Goal: Information Seeking & Learning: Check status

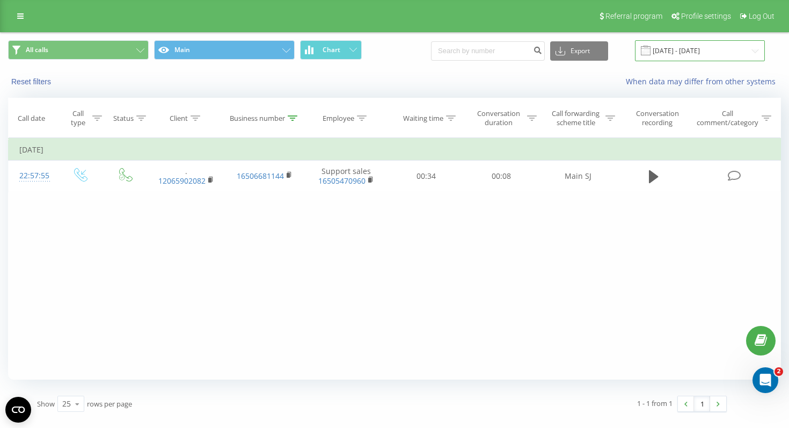
click at [732, 51] on input "14.09.2025 - 20.09.2025" at bounding box center [700, 50] width 130 height 21
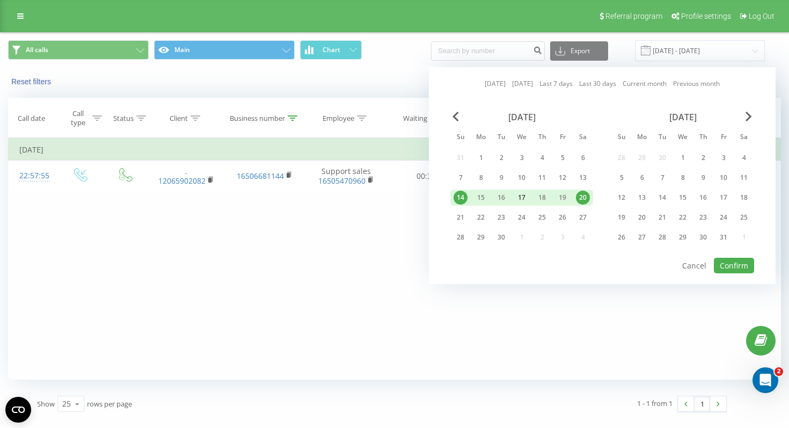
click at [518, 192] on div "17" at bounding box center [521, 197] width 14 height 14
click at [475, 212] on div "22" at bounding box center [481, 217] width 14 height 14
click at [736, 263] on button "Confirm" at bounding box center [733, 265] width 40 height 16
type input "17.09.2025 - 22.09.2025"
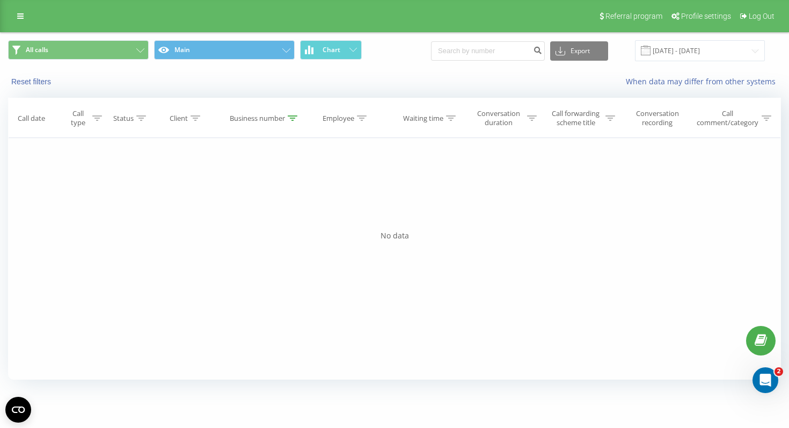
click at [288, 117] on icon at bounding box center [293, 117] width 10 height 5
drag, startPoint x: 248, startPoint y: 195, endPoint x: 194, endPoint y: 189, distance: 55.1
click at [193, 189] on div "Filter by condition Equal Enter value Cancel OK Filter by condition Equal Enter…" at bounding box center [394, 258] width 772 height 241
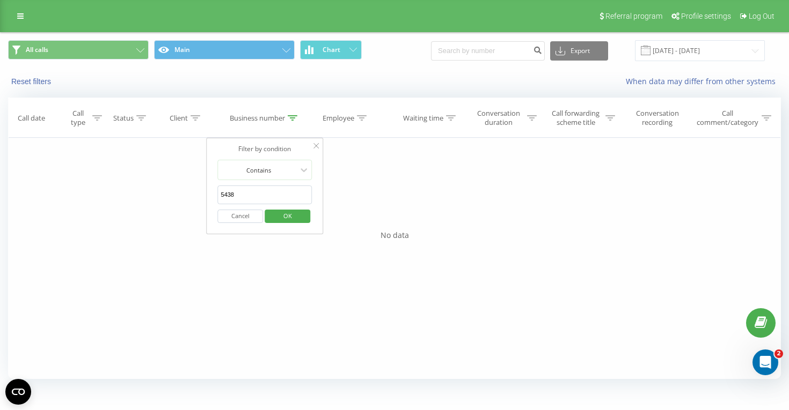
type input "5438"
click at [282, 219] on span "OK" at bounding box center [288, 216] width 30 height 17
click at [289, 117] on icon at bounding box center [293, 117] width 10 height 5
click at [290, 213] on span "OK" at bounding box center [288, 216] width 30 height 17
click at [293, 120] on icon at bounding box center [293, 117] width 10 height 5
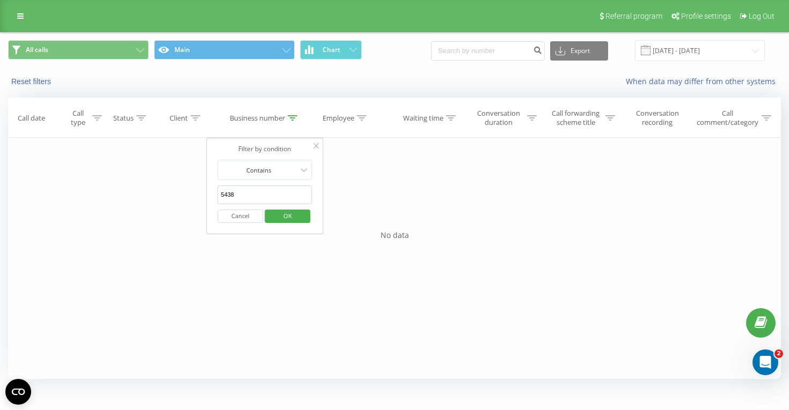
drag, startPoint x: 259, startPoint y: 193, endPoint x: 187, endPoint y: 192, distance: 71.9
click at [189, 192] on div "Filter by condition Equal Enter value Cancel OK Filter by condition Equal Enter…" at bounding box center [394, 258] width 772 height 241
click at [282, 212] on span "OK" at bounding box center [288, 216] width 30 height 17
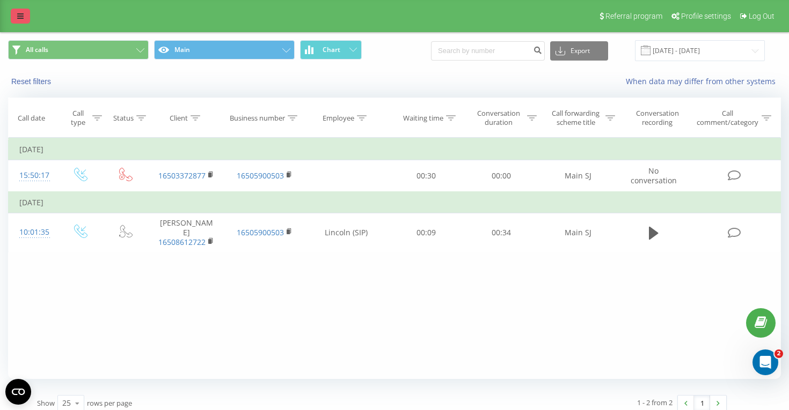
click at [17, 9] on link at bounding box center [20, 16] width 19 height 15
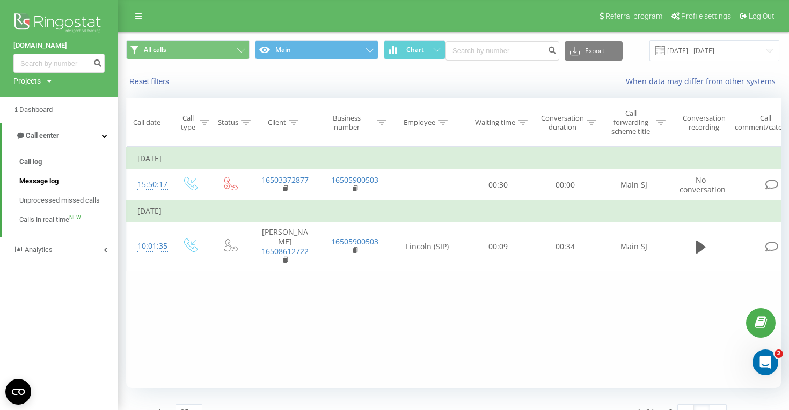
click at [35, 180] on span "Message log" at bounding box center [38, 181] width 39 height 11
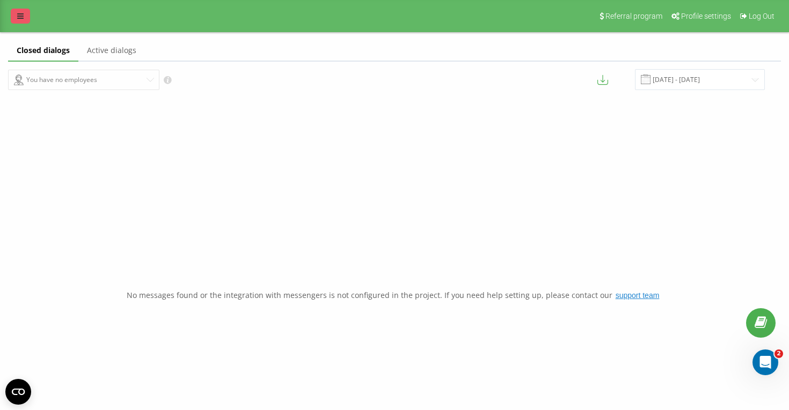
click at [20, 14] on icon at bounding box center [20, 16] width 6 height 8
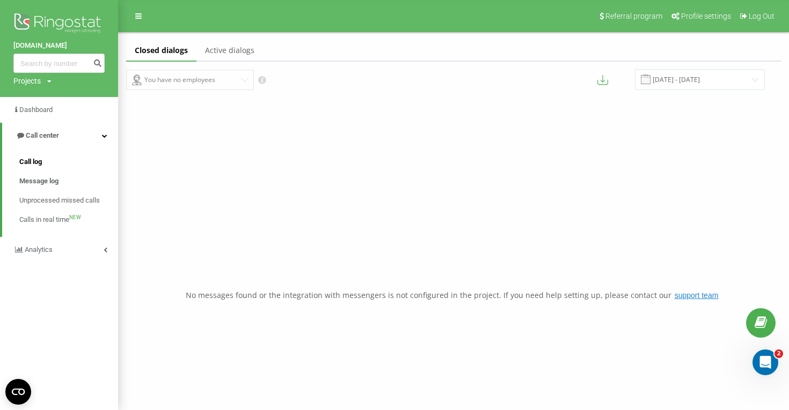
click at [26, 161] on span "Call log" at bounding box center [30, 162] width 23 height 11
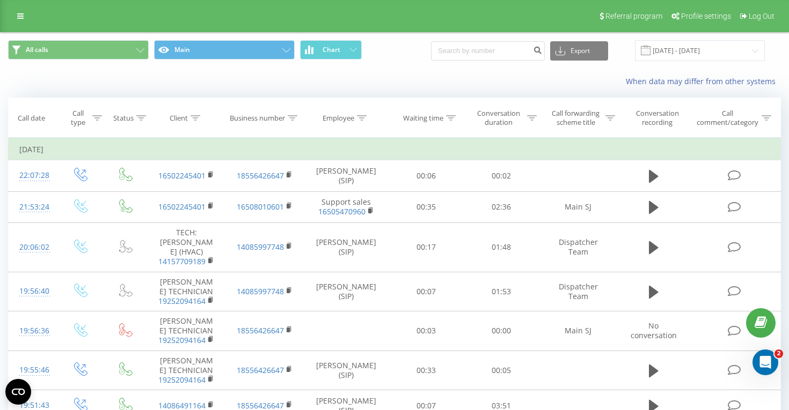
click at [297, 119] on icon at bounding box center [293, 117] width 10 height 5
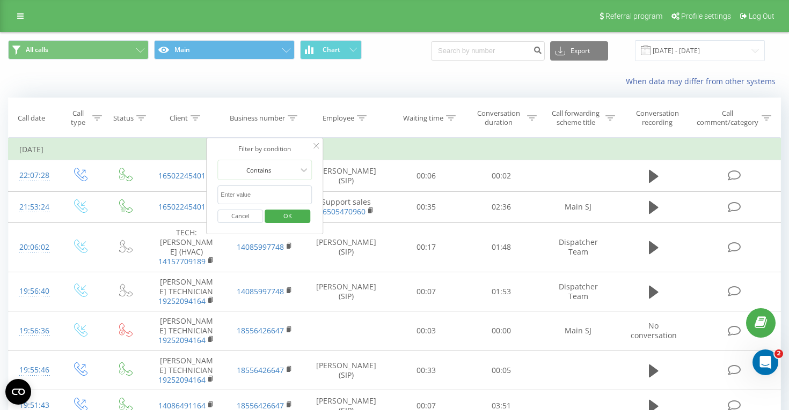
click at [274, 194] on input "text" at bounding box center [264, 195] width 94 height 19
type input "5438"
click at [291, 216] on span "OK" at bounding box center [288, 216] width 30 height 17
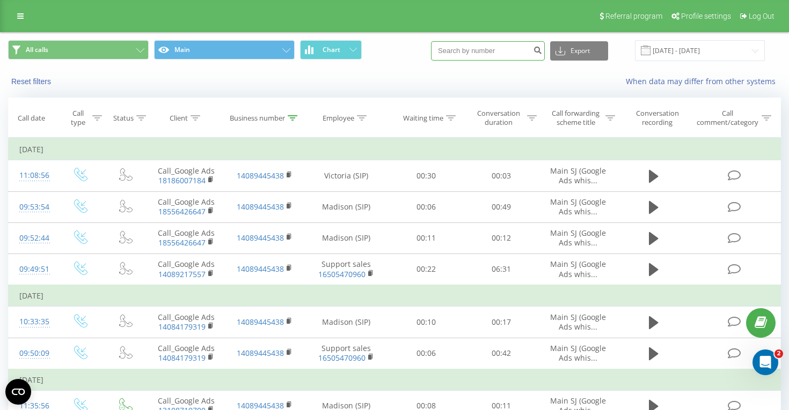
click at [504, 49] on input at bounding box center [488, 50] width 114 height 19
paste input "649-1164"
type input "649-1164"
click at [542, 52] on icon "submit" at bounding box center [537, 49] width 9 height 6
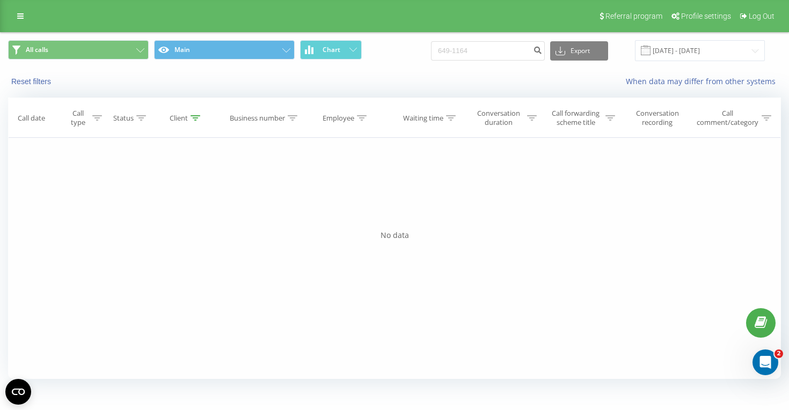
click at [193, 117] on icon at bounding box center [195, 117] width 10 height 5
click at [739, 56] on input "[DATE] - [DATE]" at bounding box center [700, 50] width 130 height 21
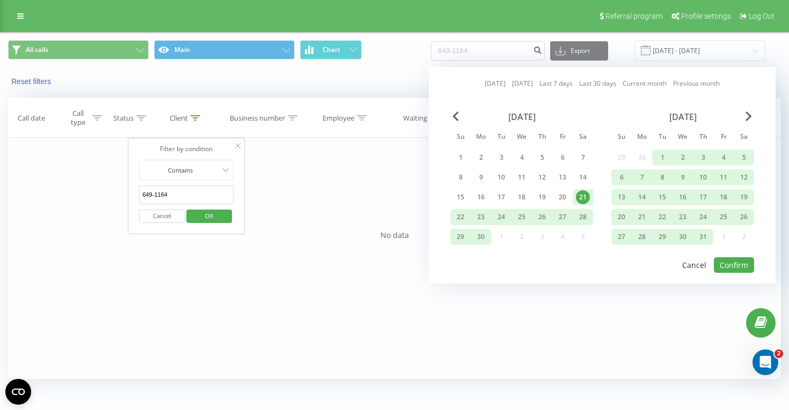
click at [691, 265] on button "Cancel" at bounding box center [694, 265] width 36 height 16
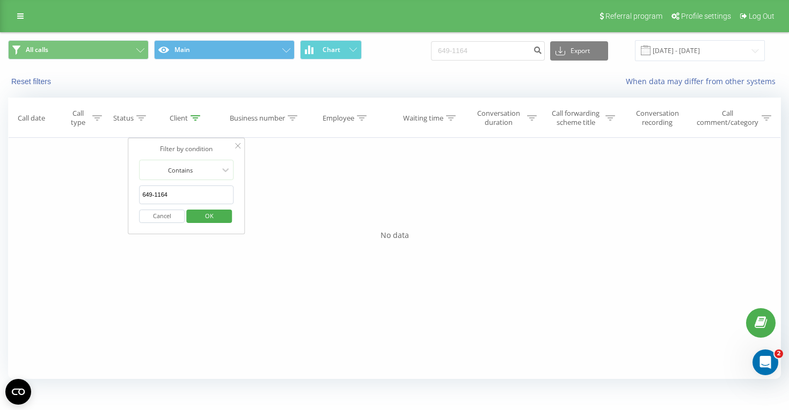
drag, startPoint x: 174, startPoint y: 193, endPoint x: 86, endPoint y: 193, distance: 88.0
click at [86, 193] on div "Filter by condition Equal Enter value Cancel OK Filter by condition Equal Enter…" at bounding box center [394, 258] width 772 height 241
type input "1144"
click at [195, 217] on span "OK" at bounding box center [209, 216] width 30 height 17
click at [499, 53] on input "649-1164" at bounding box center [488, 50] width 114 height 19
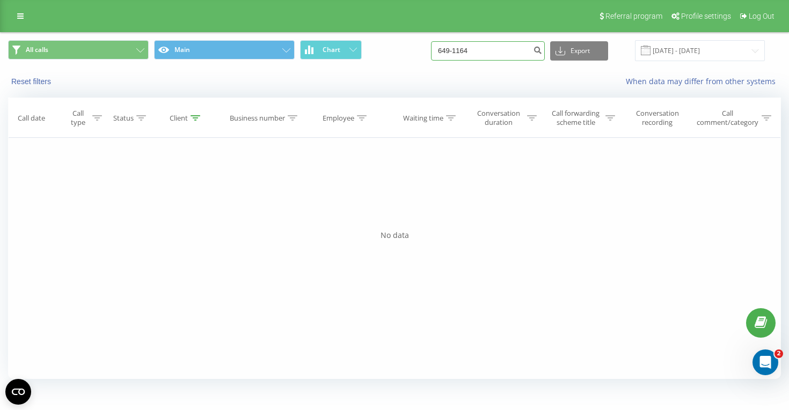
drag, startPoint x: 502, startPoint y: 51, endPoint x: 429, endPoint y: 50, distance: 73.5
click at [429, 50] on div "All calls Main Chart 649-1164 Export .csv .xls .xlsx 21.06.2025 - 21.09.2025" at bounding box center [394, 50] width 772 height 21
click at [542, 51] on icon "submit" at bounding box center [537, 49] width 9 height 6
click at [184, 122] on div "Client" at bounding box center [179, 118] width 18 height 9
click at [203, 218] on span "OK" at bounding box center [209, 216] width 30 height 17
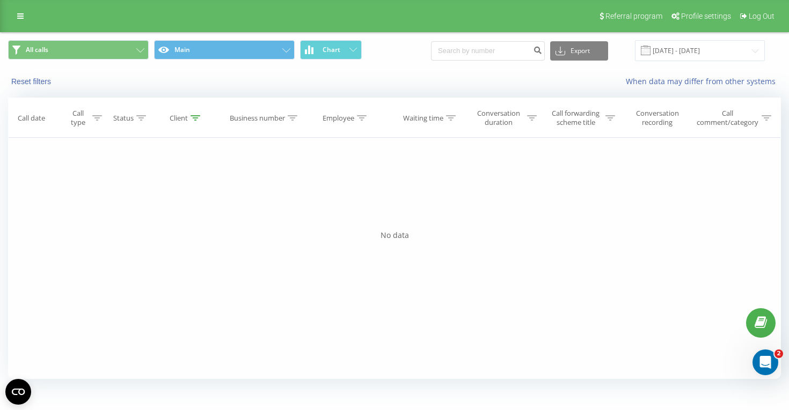
click at [200, 117] on icon at bounding box center [195, 117] width 10 height 5
drag, startPoint x: 183, startPoint y: 192, endPoint x: 93, endPoint y: 192, distance: 90.7
click at [93, 192] on div "Filter by condition Equal Enter value Cancel OK Filter by condition Equal Enter…" at bounding box center [394, 258] width 772 height 241
click at [255, 124] on th "Business number" at bounding box center [264, 118] width 78 height 40
click at [213, 216] on span "OK" at bounding box center [209, 216] width 30 height 17
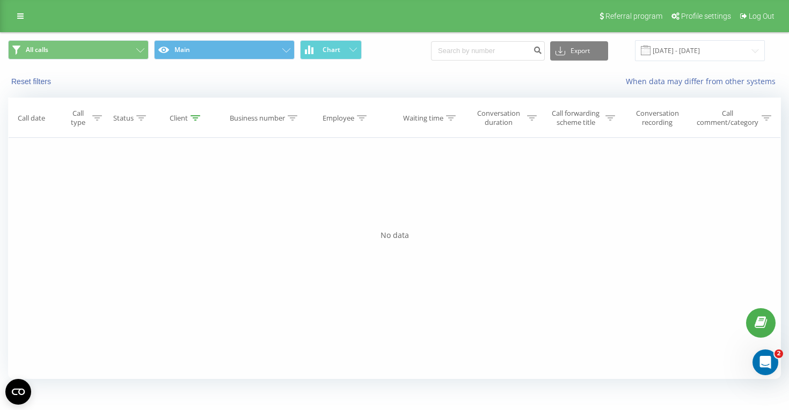
click at [184, 117] on div "Client" at bounding box center [179, 118] width 18 height 9
click at [301, 120] on div "Business number" at bounding box center [264, 118] width 78 height 9
click at [263, 196] on input "text" at bounding box center [265, 195] width 94 height 19
click at [19, 19] on icon at bounding box center [20, 16] width 6 height 8
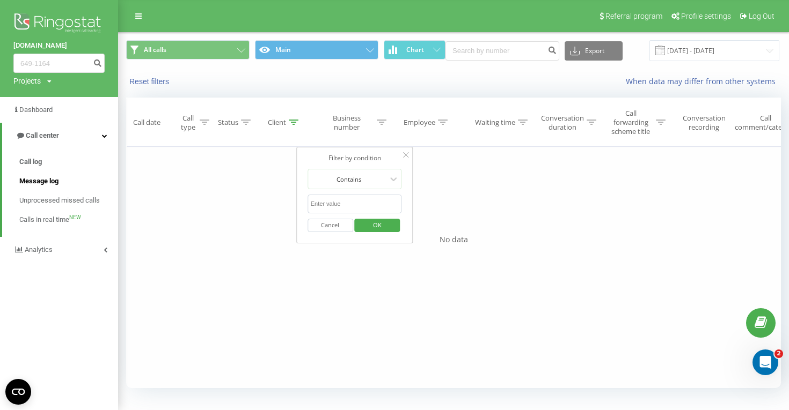
click at [47, 172] on link "Message log" at bounding box center [68, 181] width 99 height 19
click at [43, 158] on link "Call log" at bounding box center [68, 161] width 99 height 19
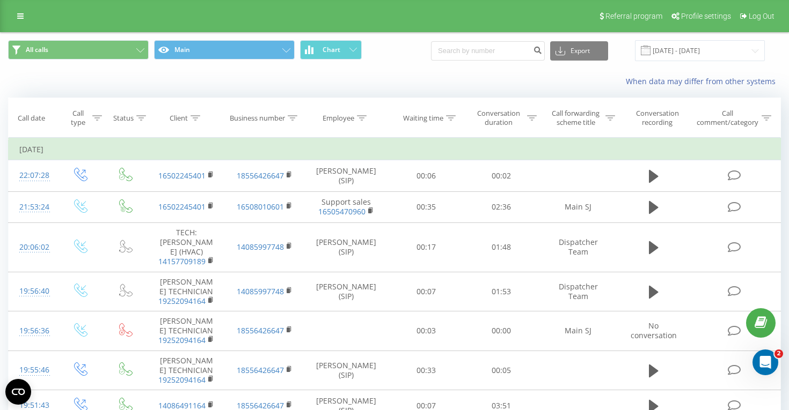
click at [296, 115] on icon at bounding box center [293, 117] width 10 height 5
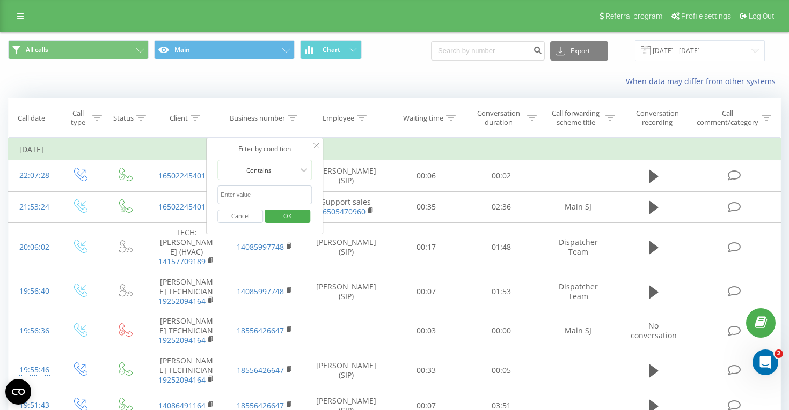
click at [262, 200] on input "text" at bounding box center [264, 195] width 94 height 19
click at [294, 215] on span "OK" at bounding box center [288, 216] width 30 height 17
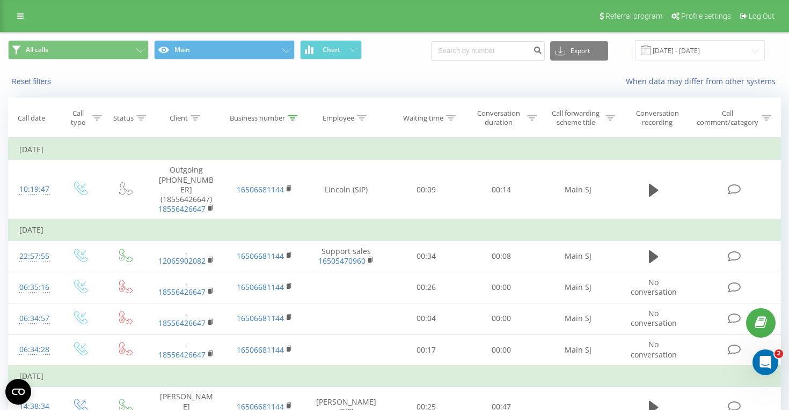
click at [293, 122] on div at bounding box center [293, 118] width 10 height 9
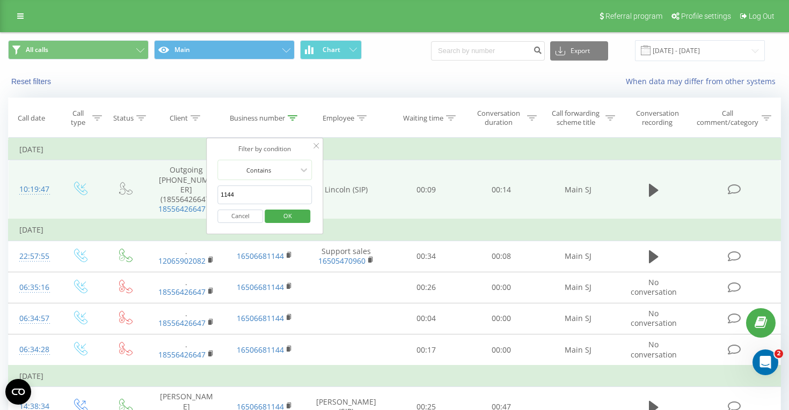
drag, startPoint x: 244, startPoint y: 197, endPoint x: 120, endPoint y: 197, distance: 123.9
click at [120, 197] on table "Filter by condition Equal Enter value Cancel OK Filter by condition Equal Enter…" at bounding box center [394, 400] width 772 height 525
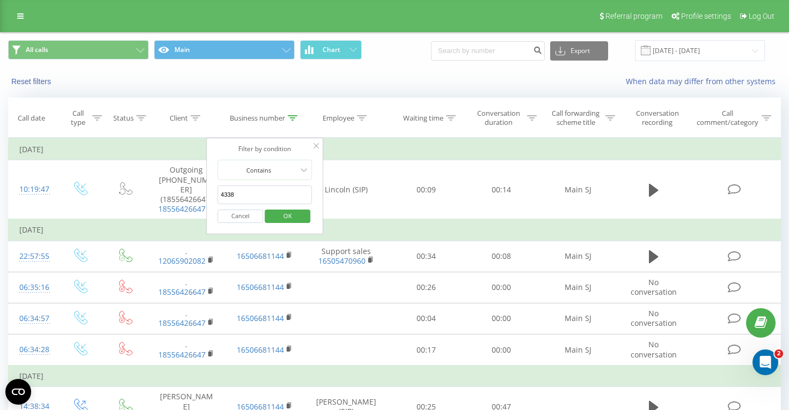
click at [274, 214] on span "OK" at bounding box center [288, 216] width 30 height 17
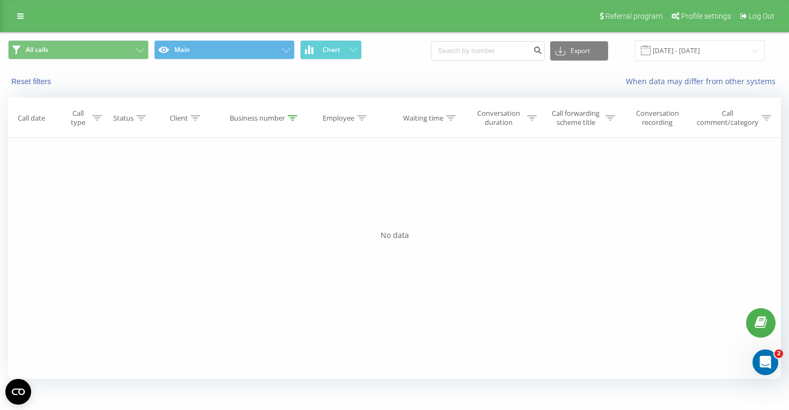
click at [291, 114] on div at bounding box center [293, 118] width 10 height 9
drag, startPoint x: 260, startPoint y: 195, endPoint x: 160, endPoint y: 190, distance: 100.5
click at [160, 190] on div "Filter by condition Equal Enter value Cancel OK Filter by condition Equal Enter…" at bounding box center [394, 258] width 772 height 241
paste input "944-54"
type input "944-5438"
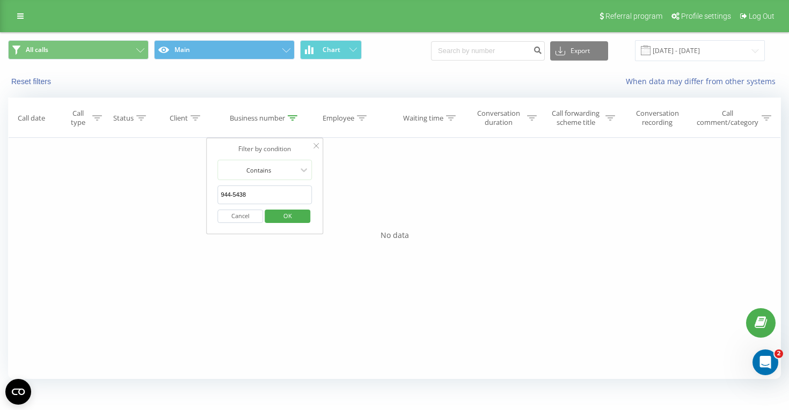
click at [299, 220] on span "OK" at bounding box center [288, 216] width 30 height 17
click at [290, 121] on icon at bounding box center [293, 117] width 10 height 5
drag, startPoint x: 256, startPoint y: 194, endPoint x: 182, endPoint y: 192, distance: 73.5
click at [182, 192] on div "Filter by condition Equal Enter value Cancel OK Filter by condition Equal Enter…" at bounding box center [394, 258] width 772 height 241
click at [287, 223] on span "OK" at bounding box center [288, 216] width 30 height 17
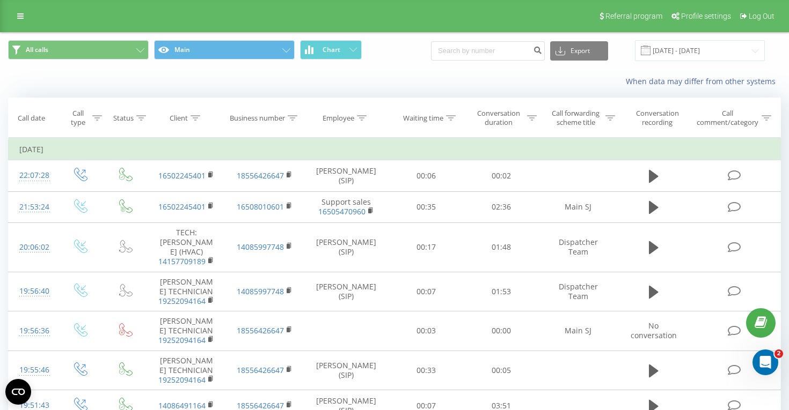
click at [193, 117] on icon at bounding box center [195, 117] width 10 height 5
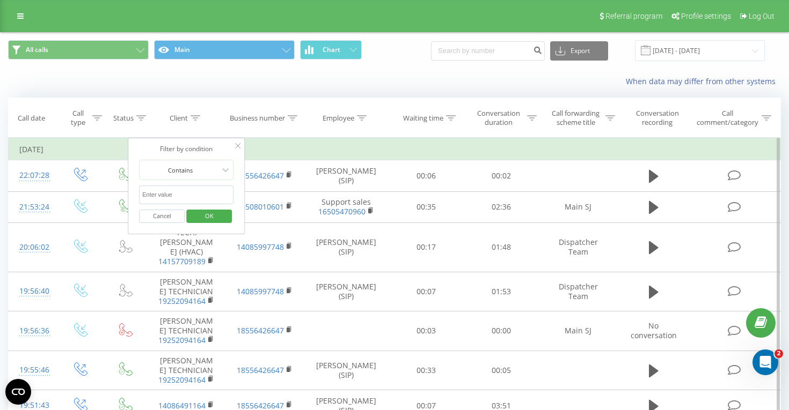
click at [184, 193] on input "text" at bounding box center [186, 195] width 94 height 19
paste input "649-1164"
type input "649-1164"
click at [209, 222] on span "OK" at bounding box center [209, 216] width 30 height 17
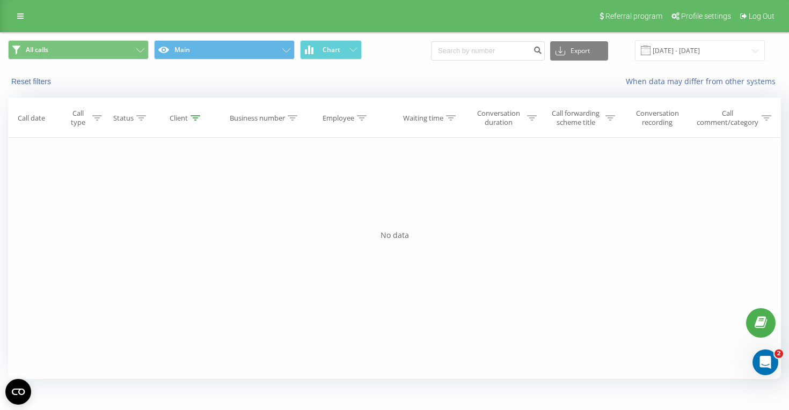
click at [195, 120] on icon at bounding box center [195, 117] width 10 height 5
drag, startPoint x: 181, startPoint y: 200, endPoint x: 71, endPoint y: 186, distance: 110.9
click at [71, 186] on div "Filter by condition Equal Enter value Cancel OK Filter by condition Equal Enter…" at bounding box center [394, 258] width 772 height 241
click at [214, 216] on span "OK" at bounding box center [209, 216] width 30 height 17
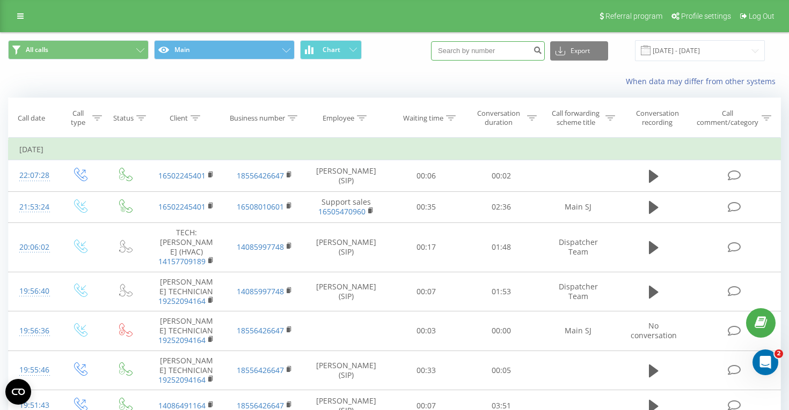
click at [494, 59] on input at bounding box center [488, 50] width 114 height 19
paste input "393-8826"
type input "393-8826"
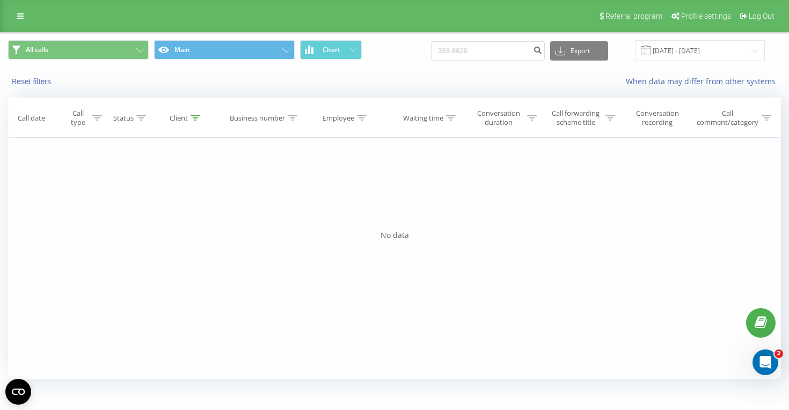
click at [196, 122] on div at bounding box center [195, 118] width 10 height 9
click at [237, 148] on icon at bounding box center [237, 145] width 5 height 5
click at [501, 47] on input "393-8826" at bounding box center [488, 50] width 114 height 19
drag, startPoint x: 505, startPoint y: 47, endPoint x: 385, endPoint y: 47, distance: 120.2
click at [387, 47] on div "All calls Main Chart 393-8826 Export .csv .xls .xlsx [DATE] - [DATE]" at bounding box center [394, 50] width 772 height 21
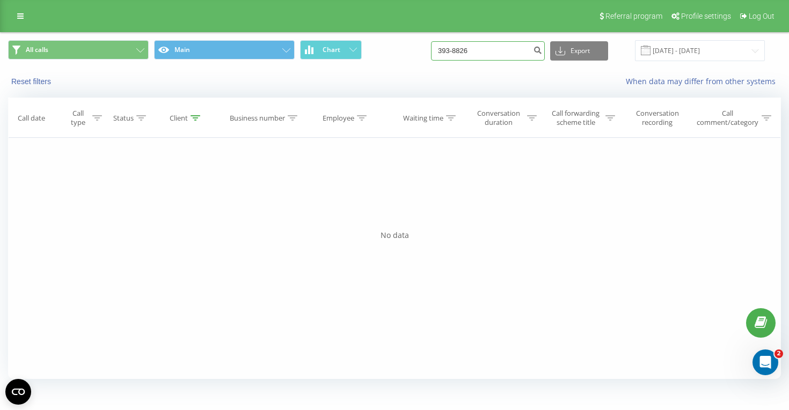
paste input "786-7630"
type input "786-7630"
